Goal: Task Accomplishment & Management: Manage account settings

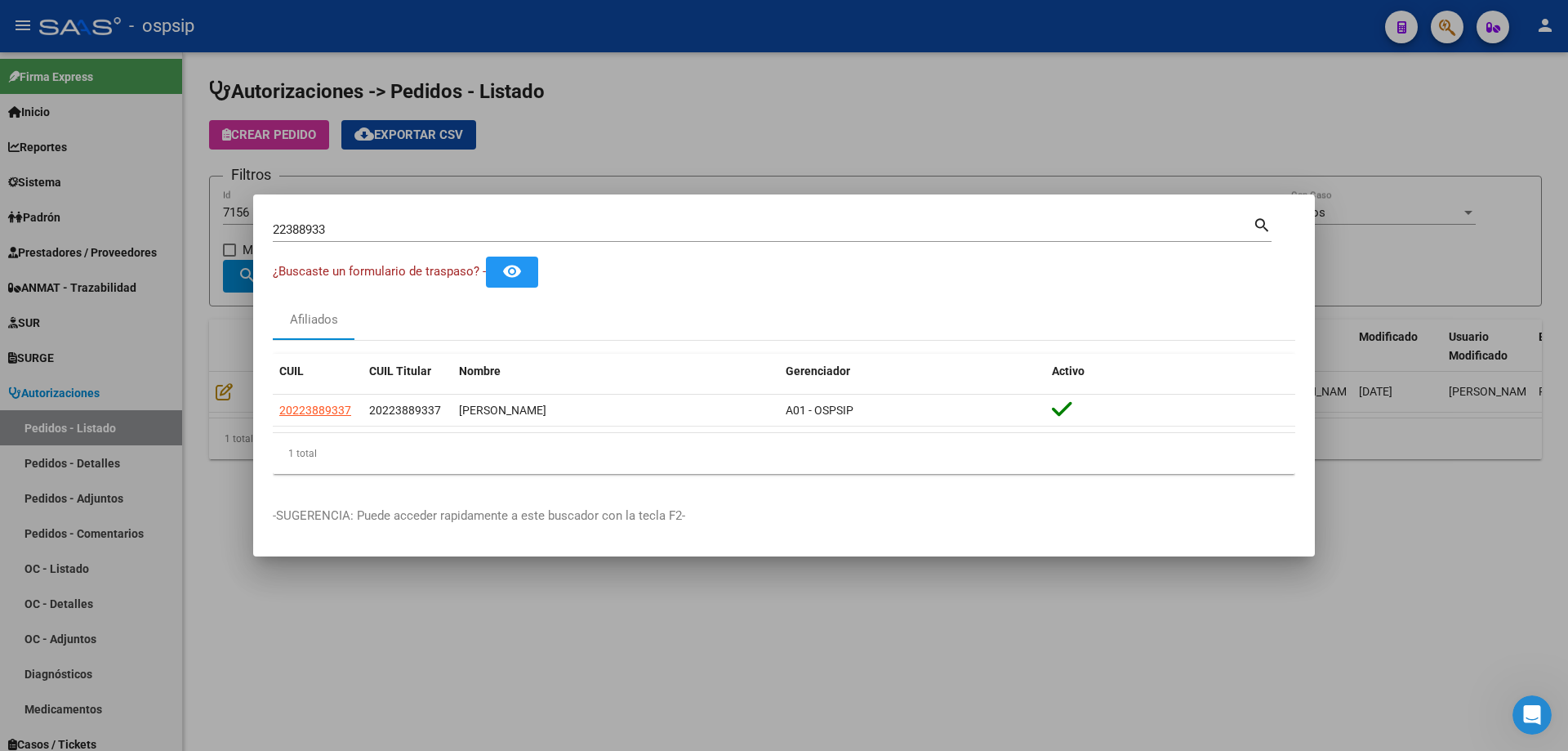
click at [519, 147] on div at bounding box center [784, 375] width 1568 height 751
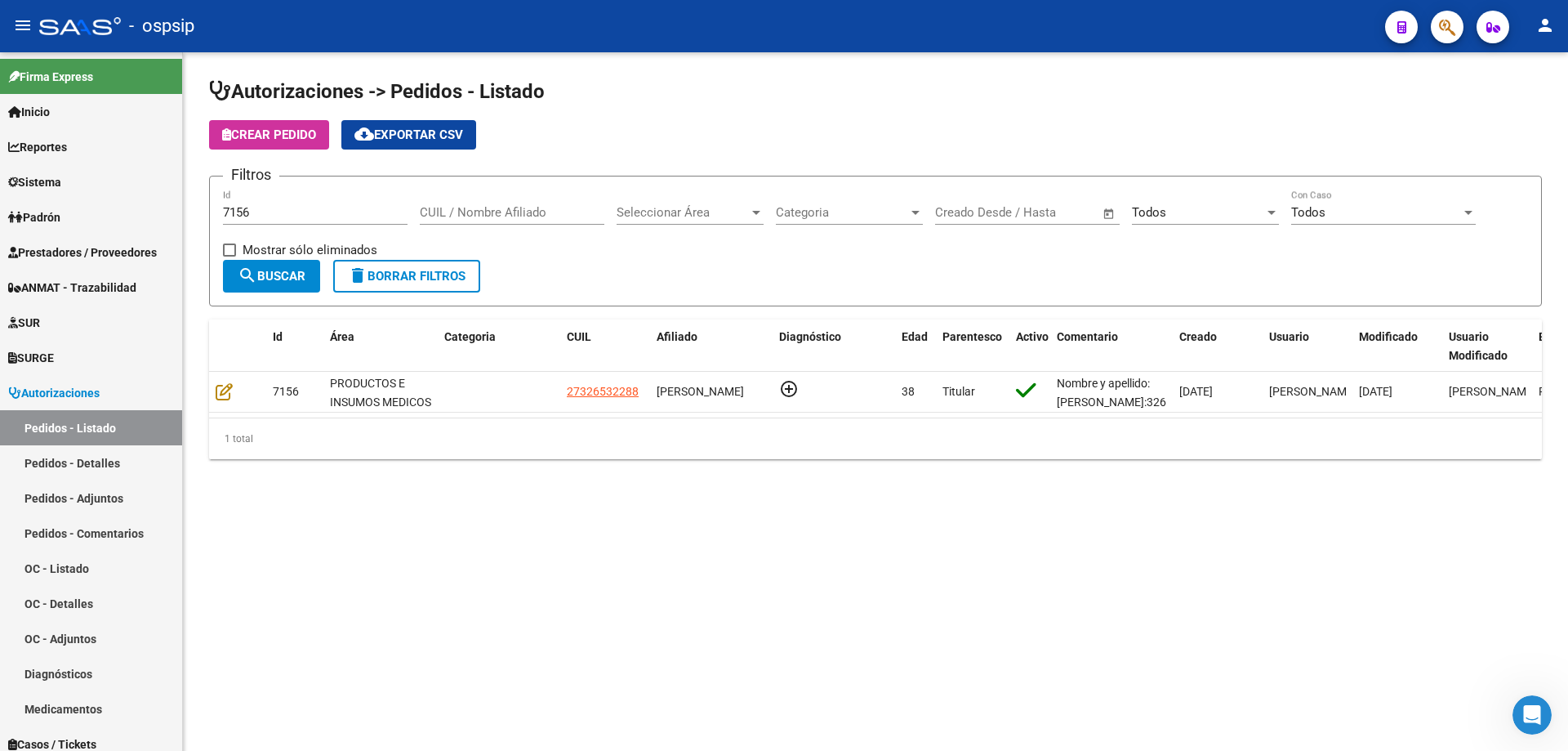
drag, startPoint x: 308, startPoint y: 194, endPoint x: 301, endPoint y: 214, distance: 21.2
click at [305, 197] on div "7156 Id" at bounding box center [315, 207] width 184 height 35
click at [301, 214] on input "7156" at bounding box center [315, 212] width 184 height 14
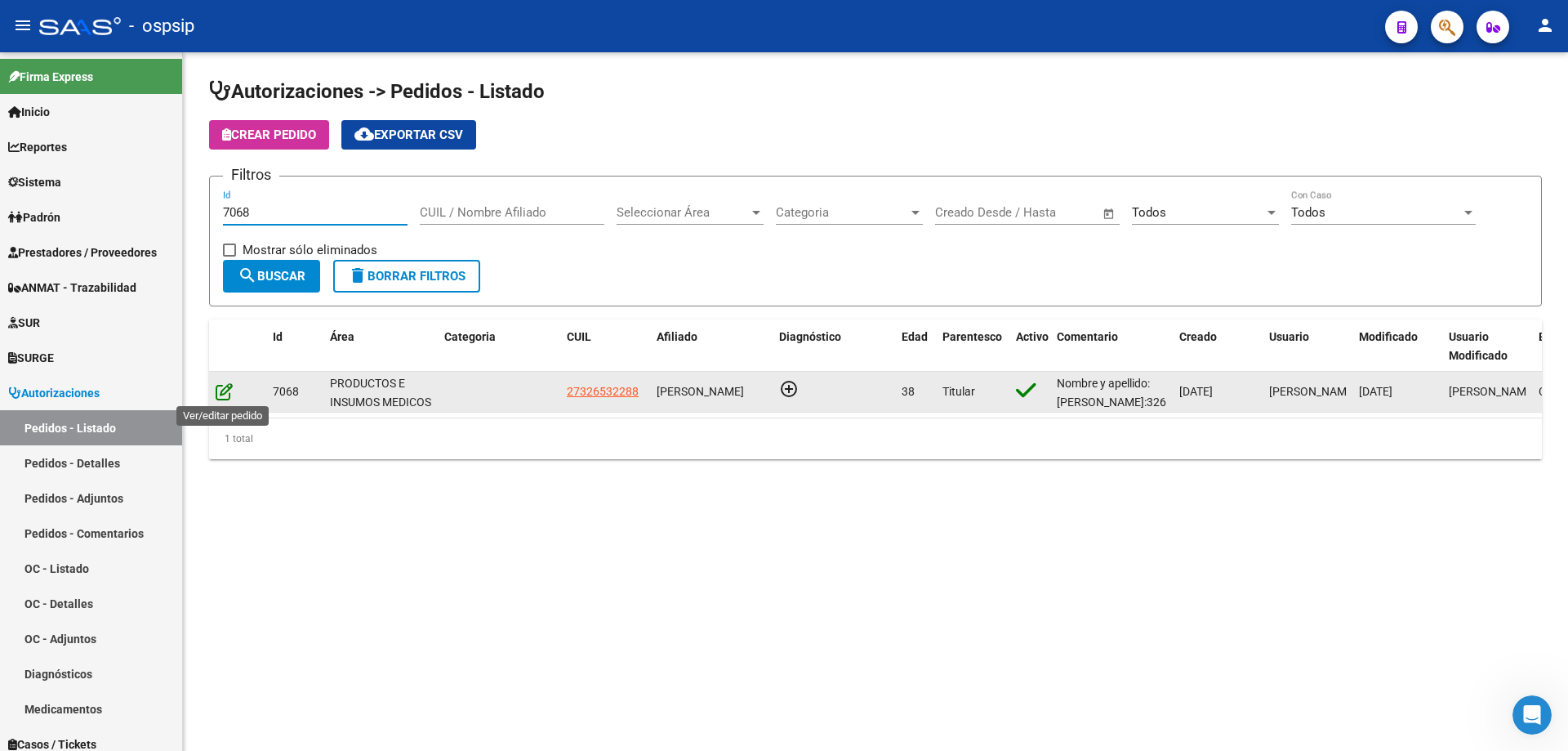
type input "7068"
click at [227, 393] on icon at bounding box center [224, 391] width 17 height 18
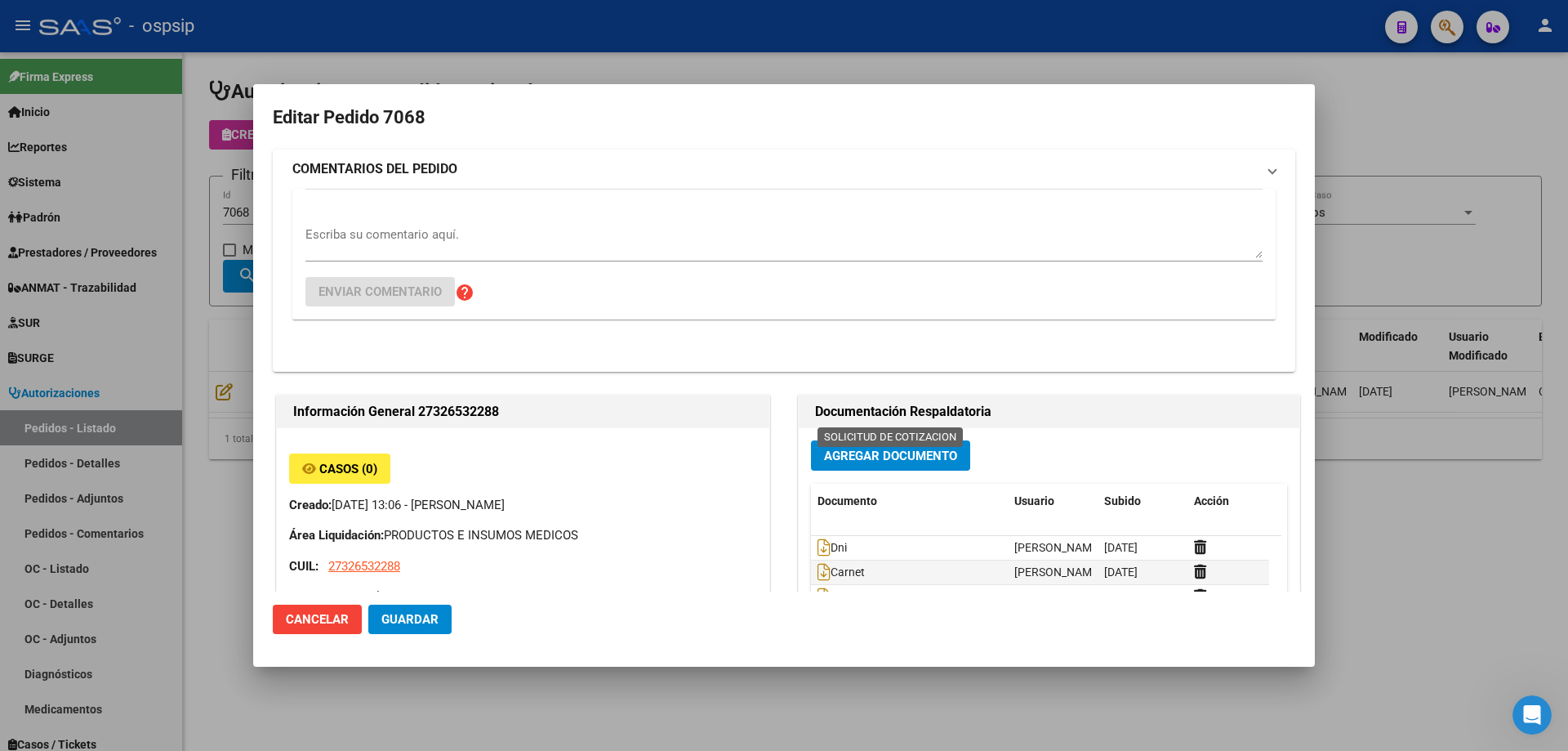
type input "[GEOGRAPHIC_DATA], BOSQUES, LOBOS 1999"
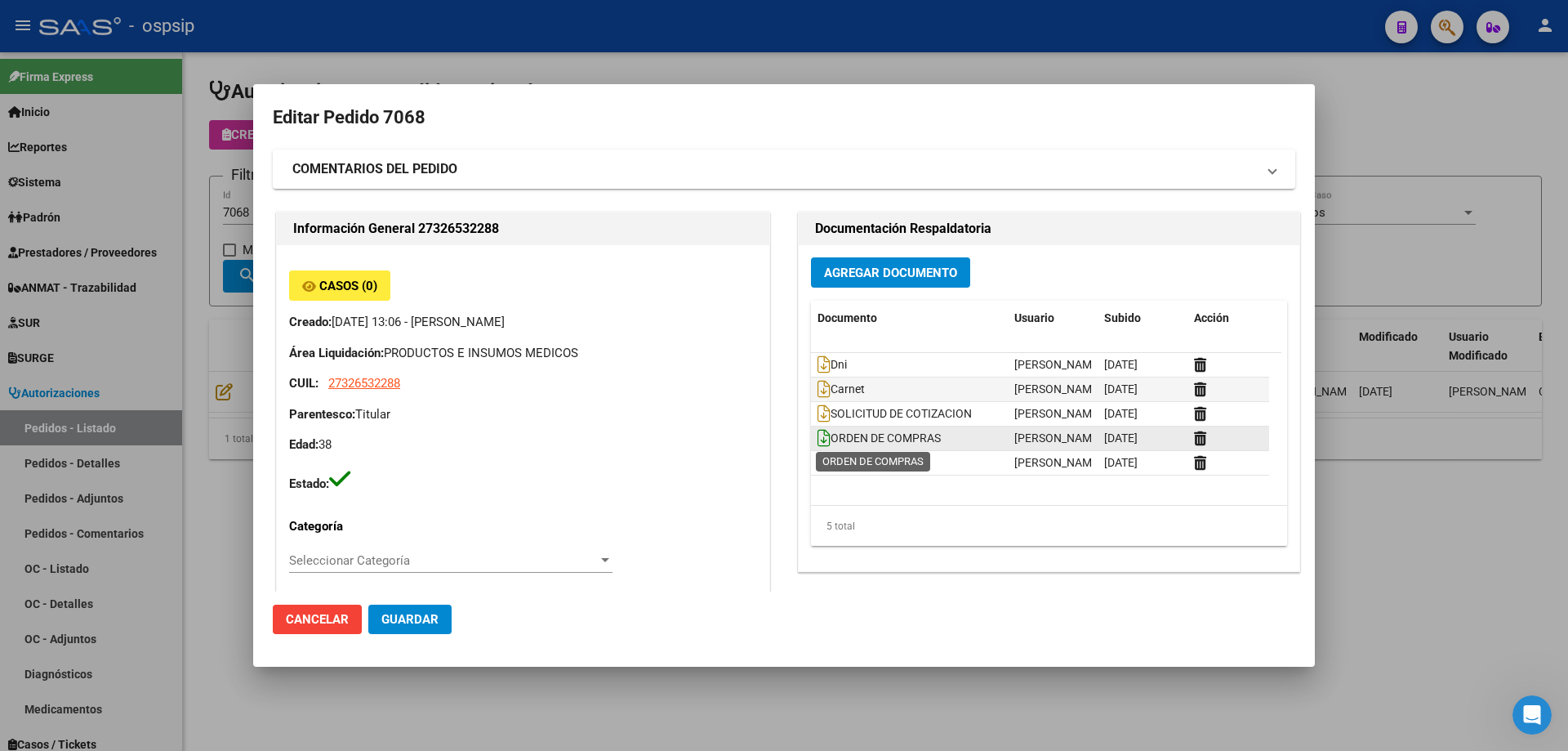
click at [817, 435] on icon at bounding box center [824, 438] width 13 height 18
click at [378, 61] on div at bounding box center [784, 375] width 1568 height 751
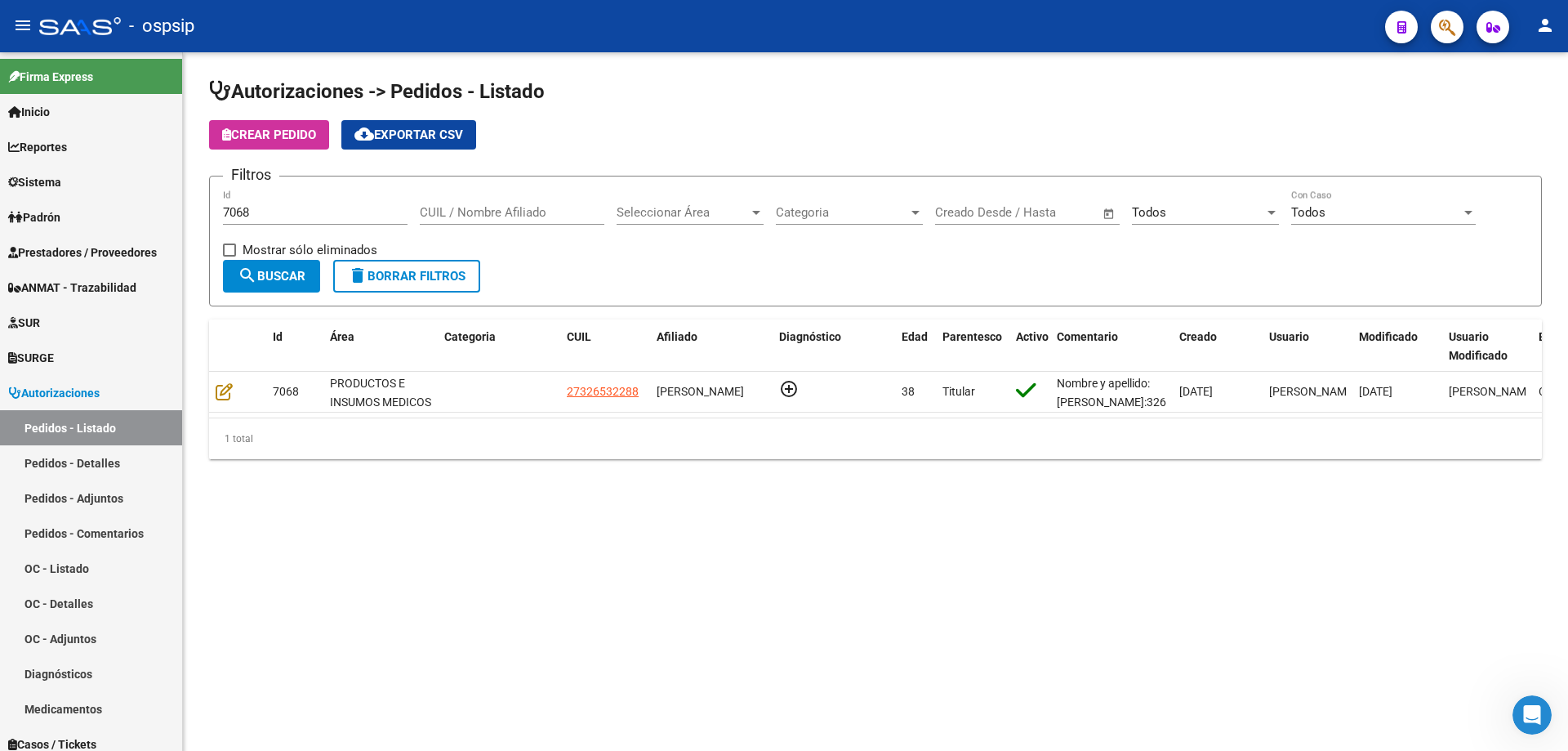
click at [288, 215] on input "7068" at bounding box center [315, 212] width 184 height 14
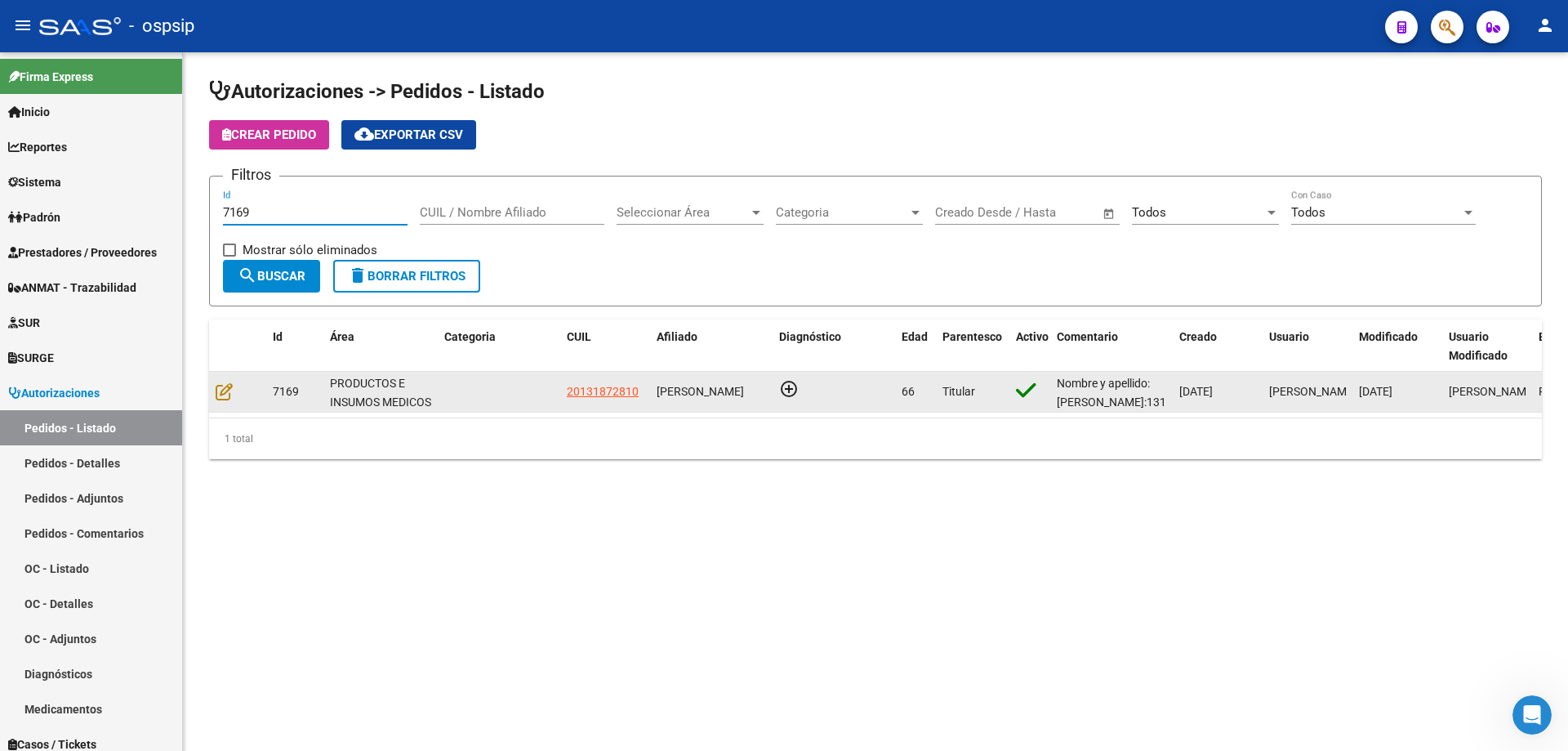
type input "7169"
click at [225, 380] on datatable-body-cell at bounding box center [238, 391] width 57 height 40
click at [231, 392] on icon at bounding box center [224, 391] width 17 height 18
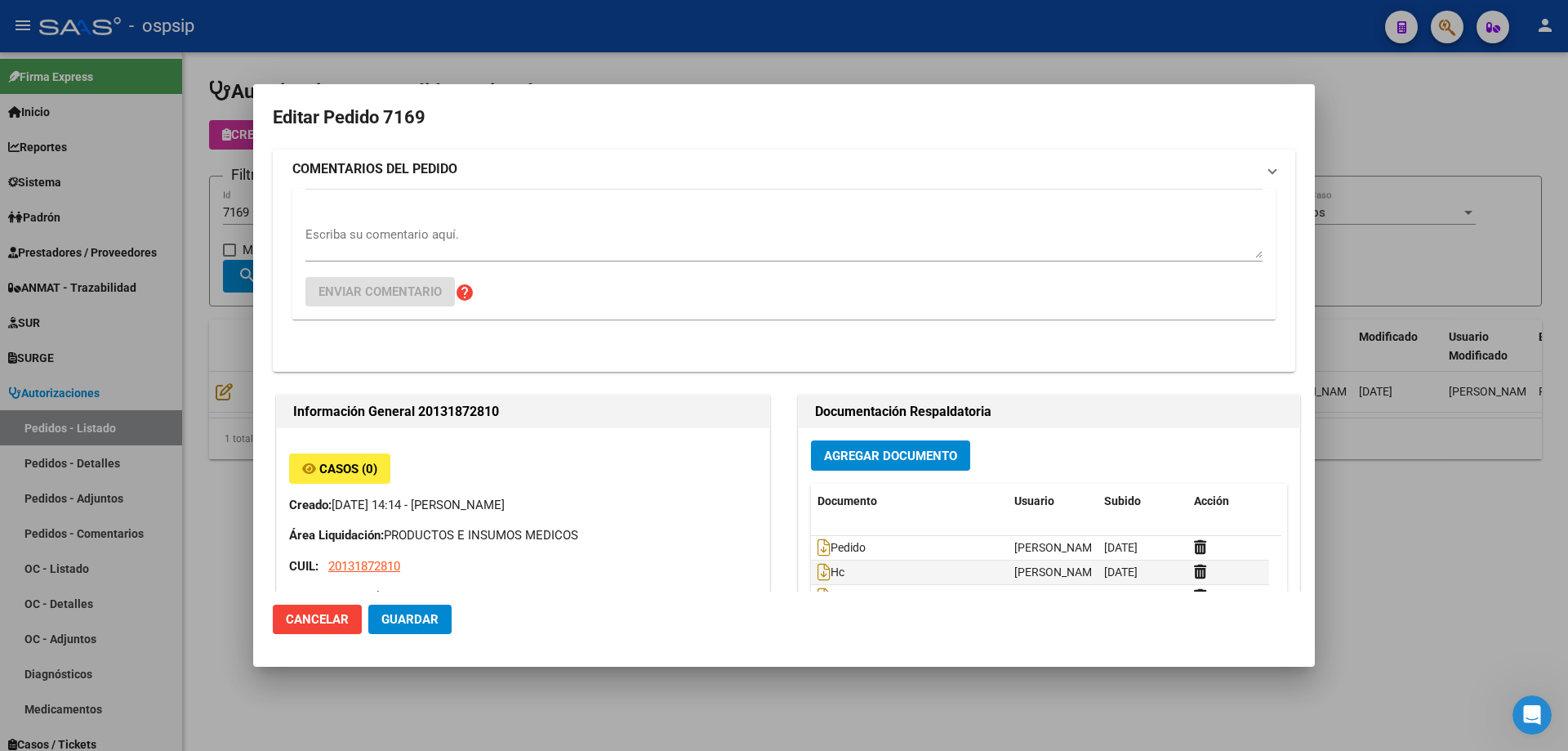
type input "Capital Federal, CABA, [GEOGRAPHIC_DATA] 921, Piso: PB"
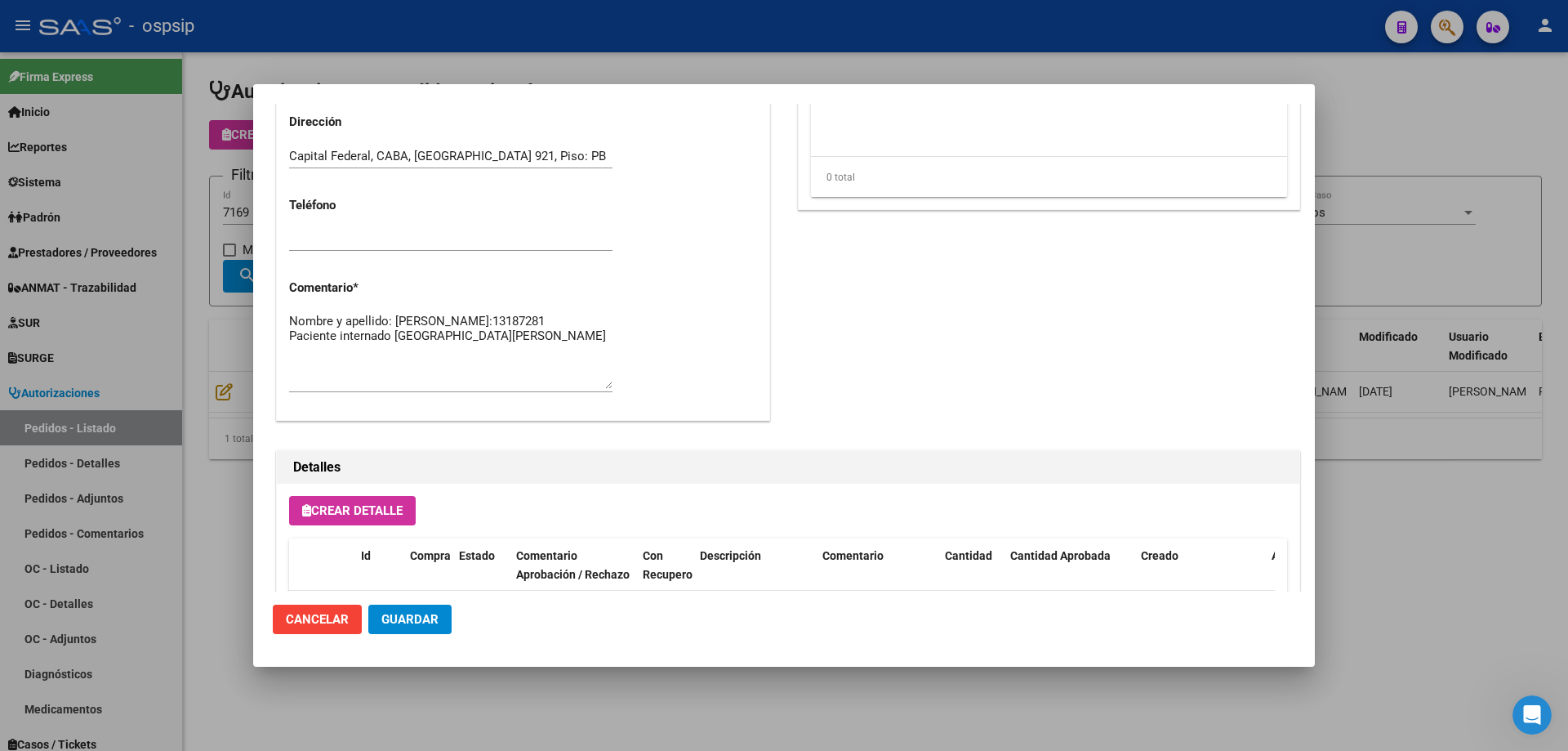
scroll to position [980, 0]
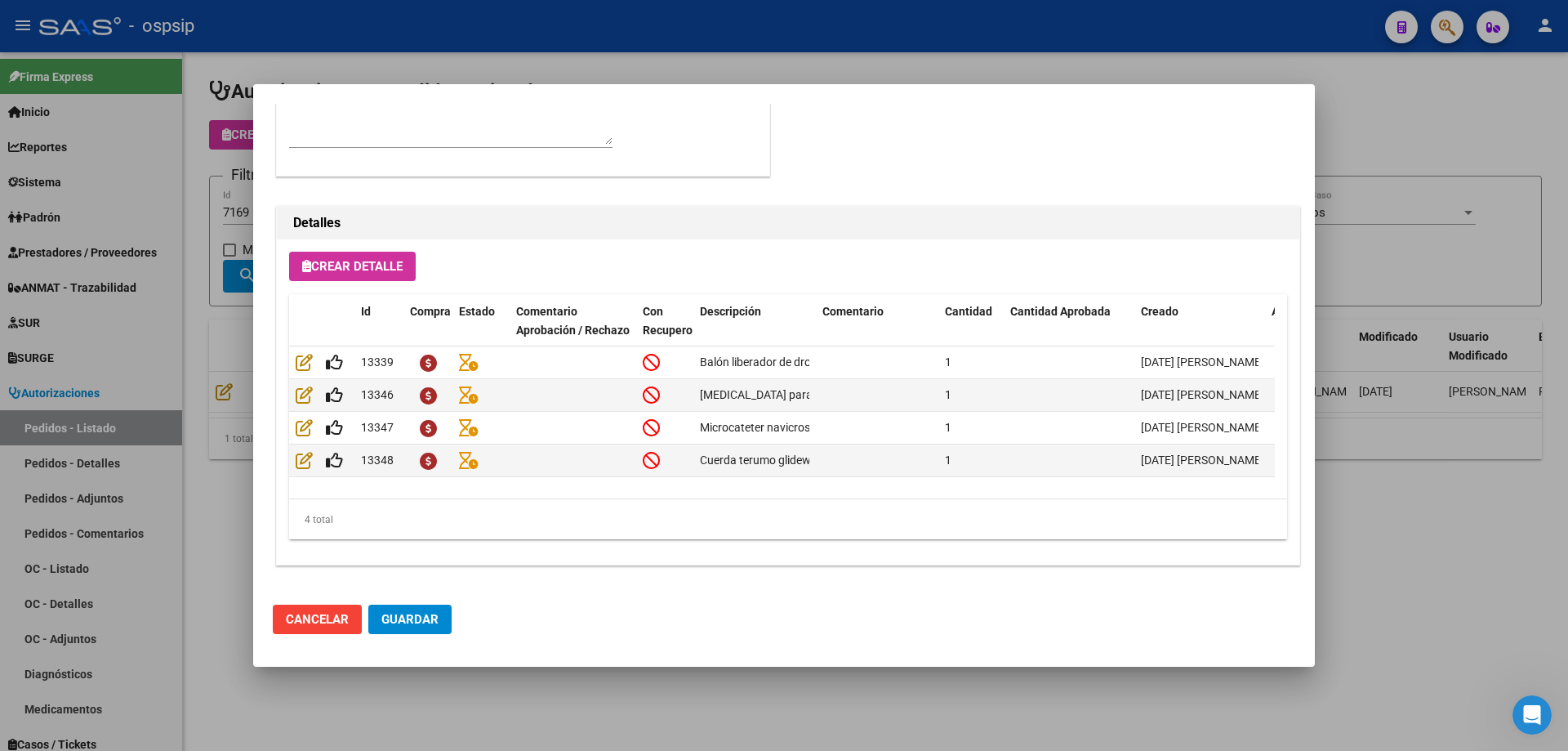
click at [537, 68] on div at bounding box center [784, 375] width 1568 height 751
